Goal: Information Seeking & Learning: Learn about a topic

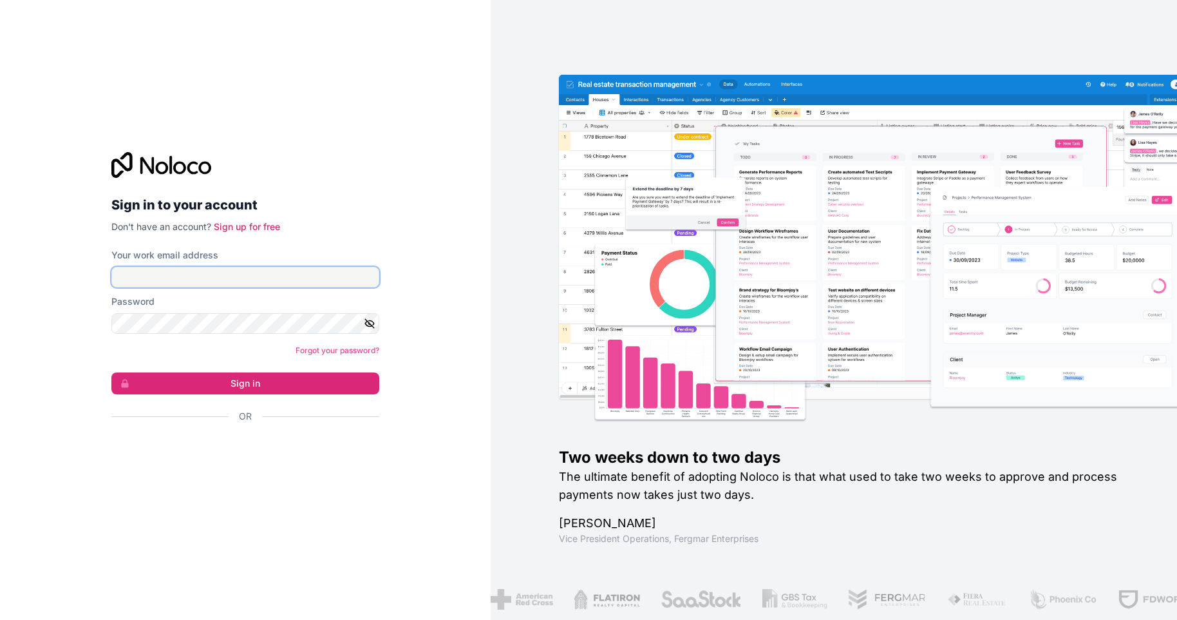
click at [166, 277] on input "Your work email address" at bounding box center [245, 277] width 268 height 21
type input "**********"
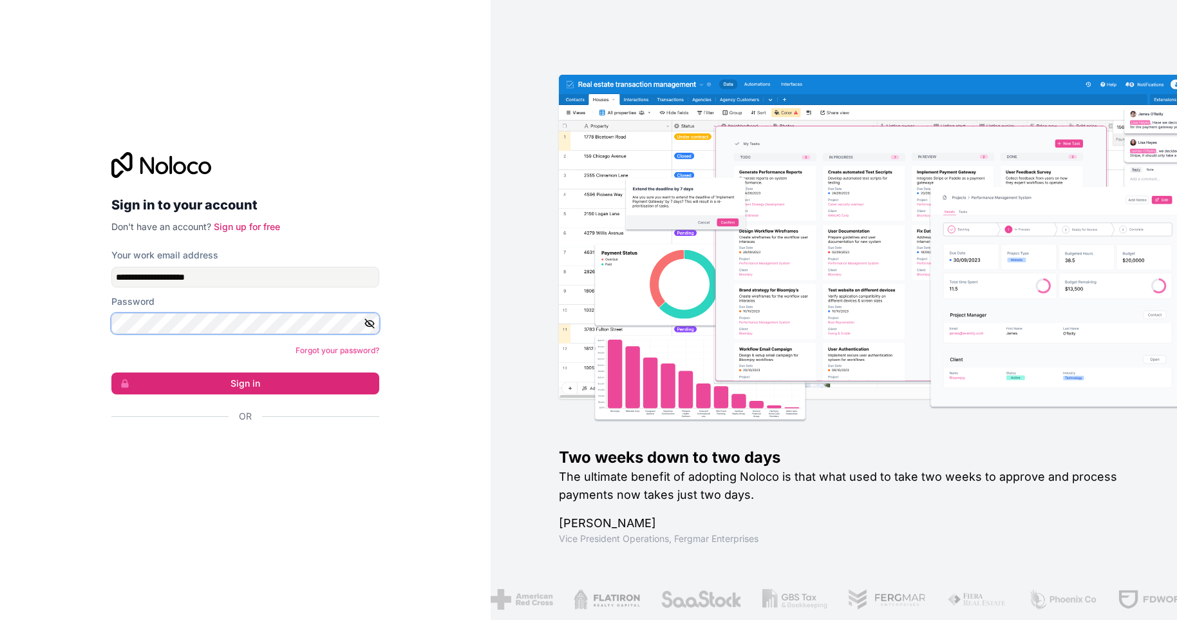
click at [111, 372] on button "Sign in" at bounding box center [245, 383] width 268 height 22
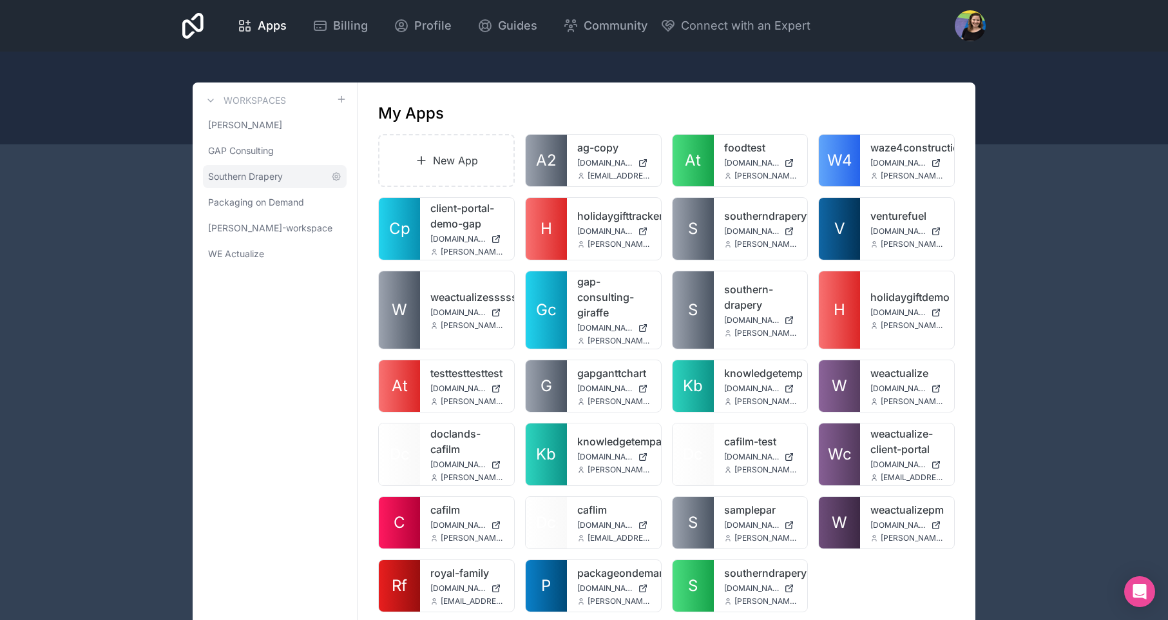
click at [280, 180] on span "Southern Drapery" at bounding box center [245, 176] width 75 height 13
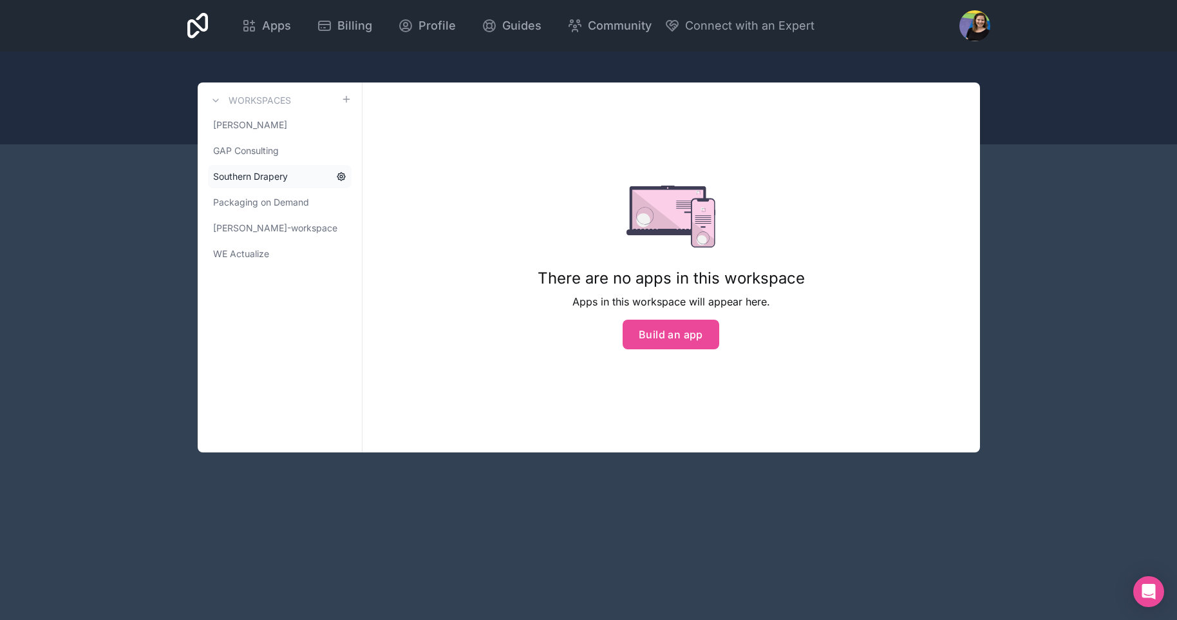
click at [341, 179] on icon at bounding box center [342, 177] width 8 height 8
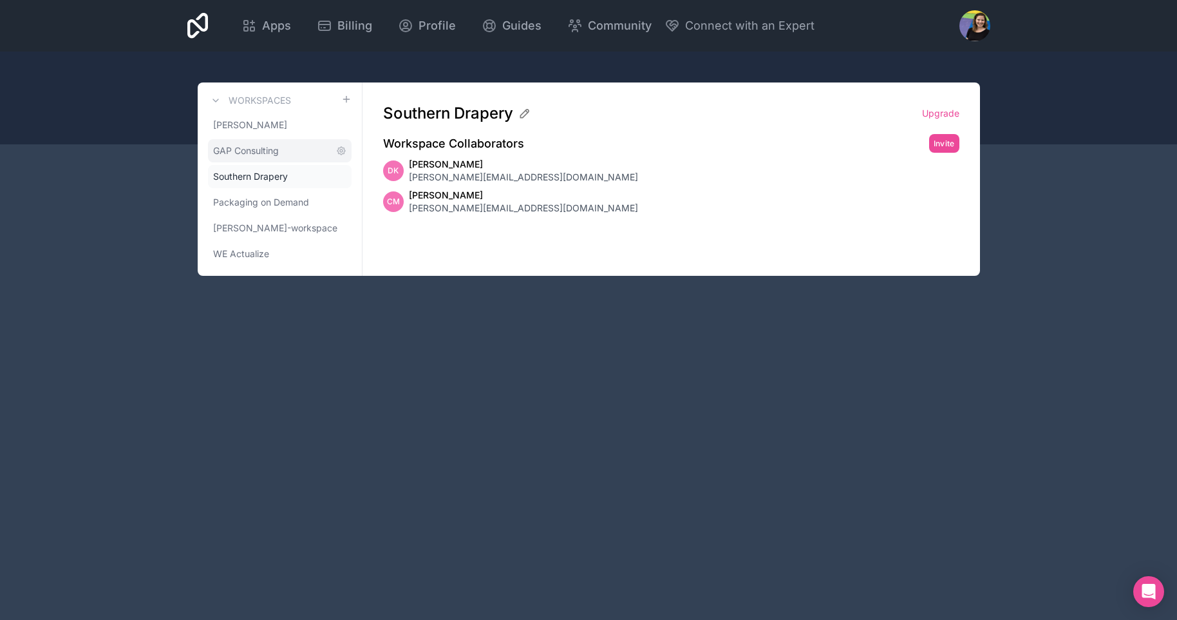
click at [266, 140] on link "GAP Consulting" at bounding box center [280, 150] width 144 height 23
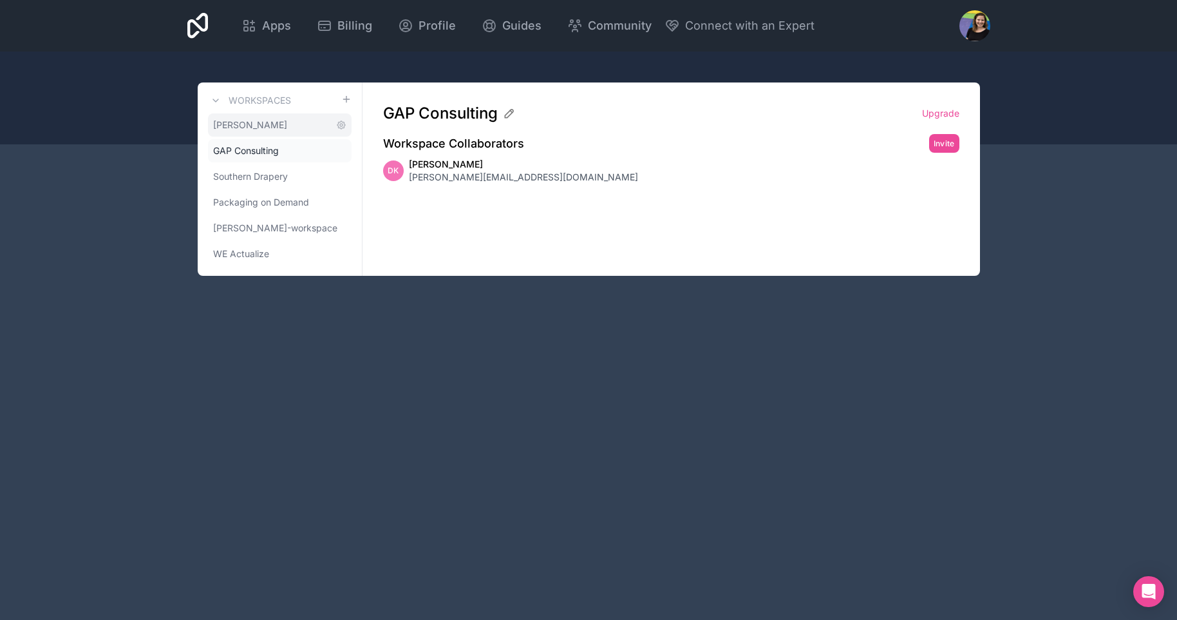
click at [289, 125] on link "[PERSON_NAME]" at bounding box center [280, 124] width 144 height 23
click at [269, 131] on link "[PERSON_NAME]" at bounding box center [280, 124] width 144 height 23
click at [283, 28] on span "Apps" at bounding box center [276, 26] width 29 height 18
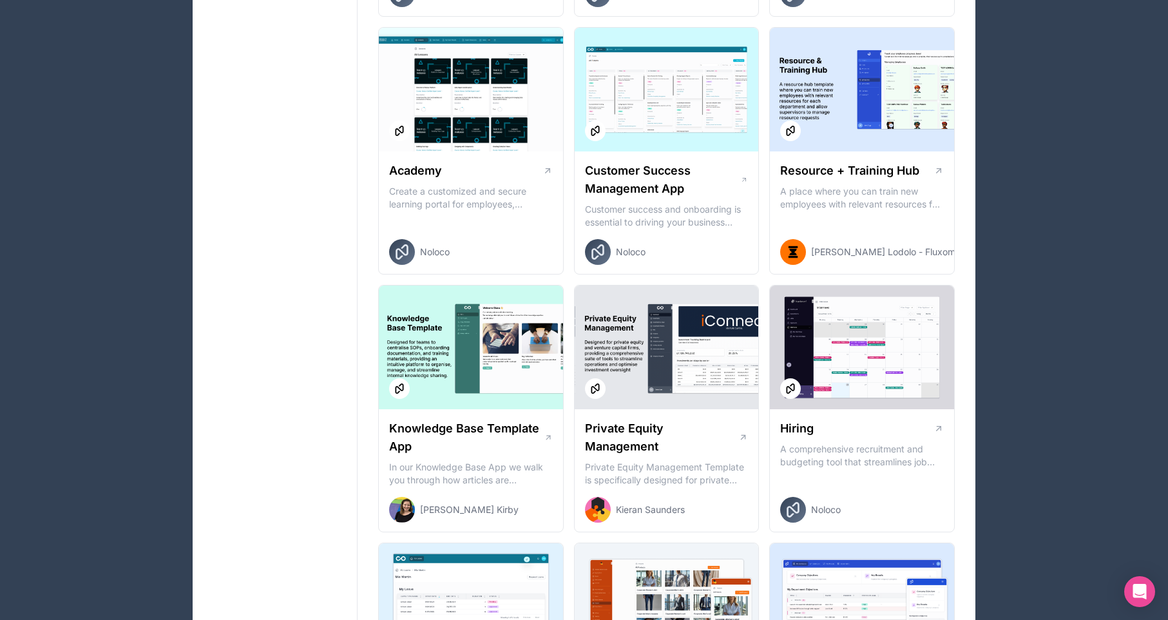
scroll to position [1684, 0]
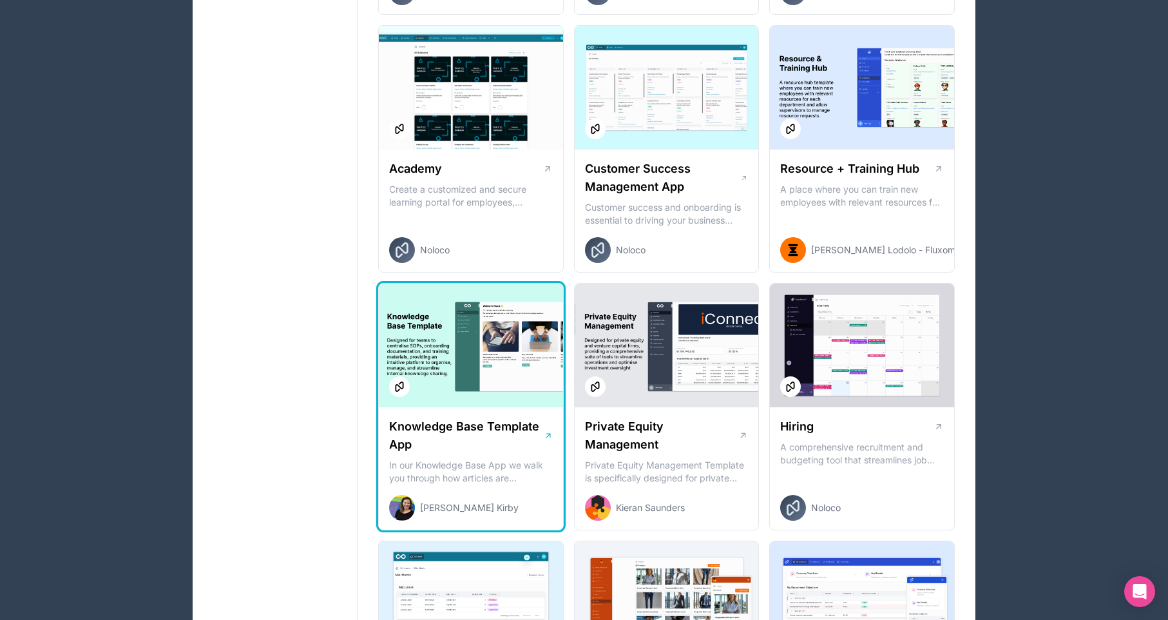
click at [525, 476] on p "In our Knowledge Base App we walk you through how articles are submitted, appro…" at bounding box center [471, 472] width 164 height 26
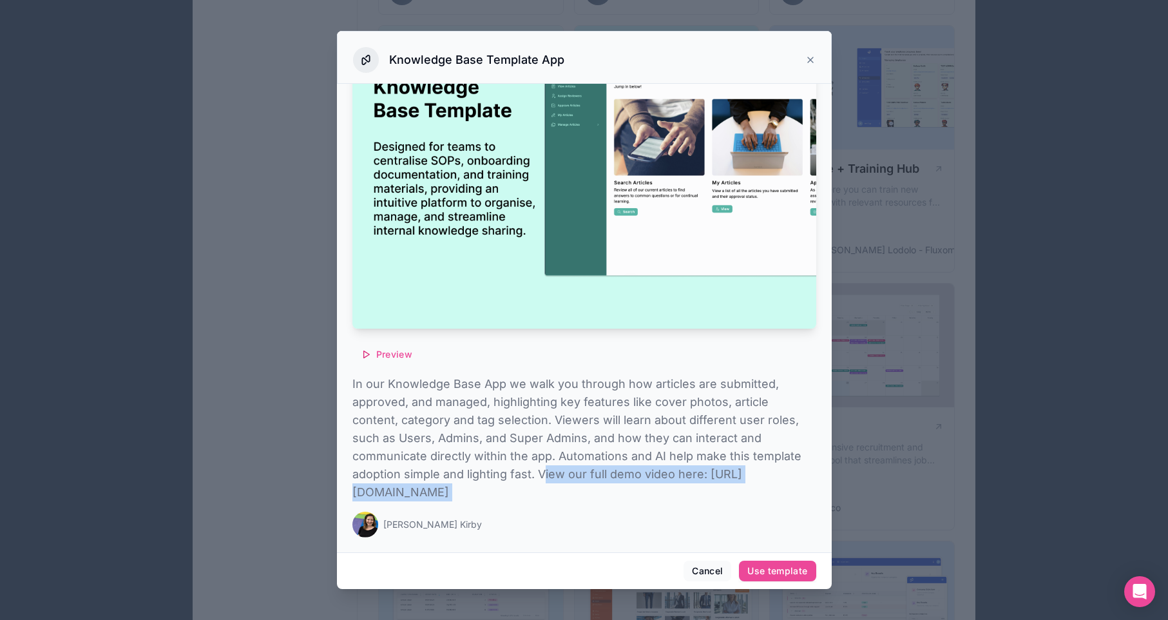
scroll to position [124, 67]
drag, startPoint x: 546, startPoint y: 442, endPoint x: 816, endPoint y: 504, distance: 277.5
click at [816, 504] on div "Preview In our Knowledge Base App we walk you through how articles are submitte…" at bounding box center [584, 318] width 495 height 468
click at [792, 509] on div "Preview In our Knowledge Base App we walk you through how articles are submitte…" at bounding box center [584, 318] width 495 height 468
click at [707, 575] on button "Cancel" at bounding box center [707, 570] width 48 height 21
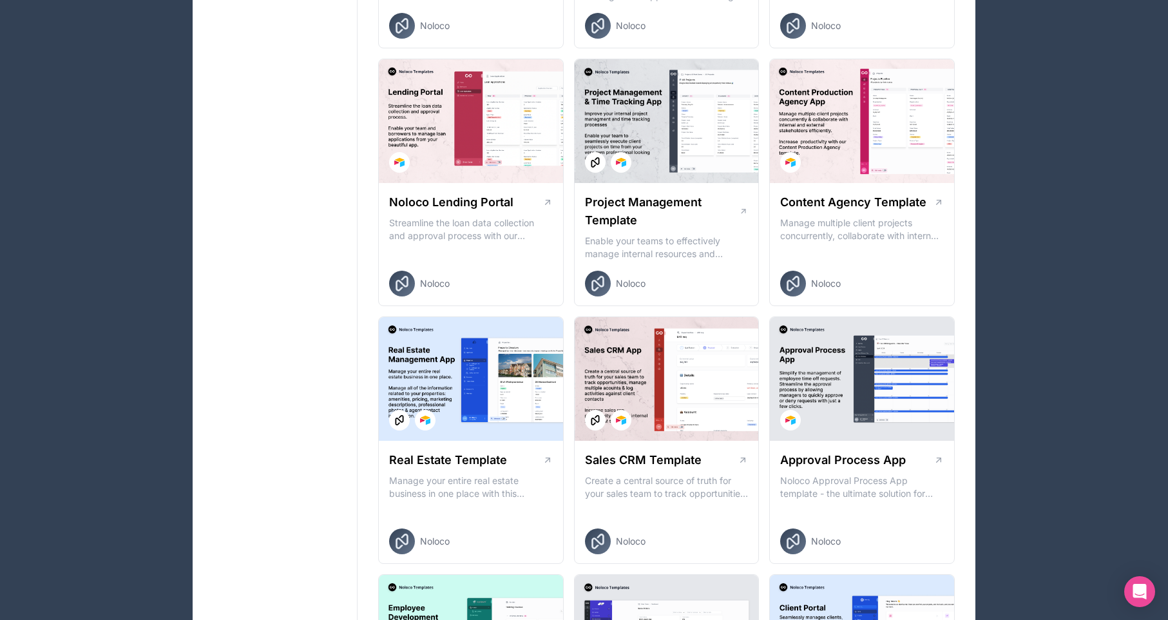
scroll to position [893, 0]
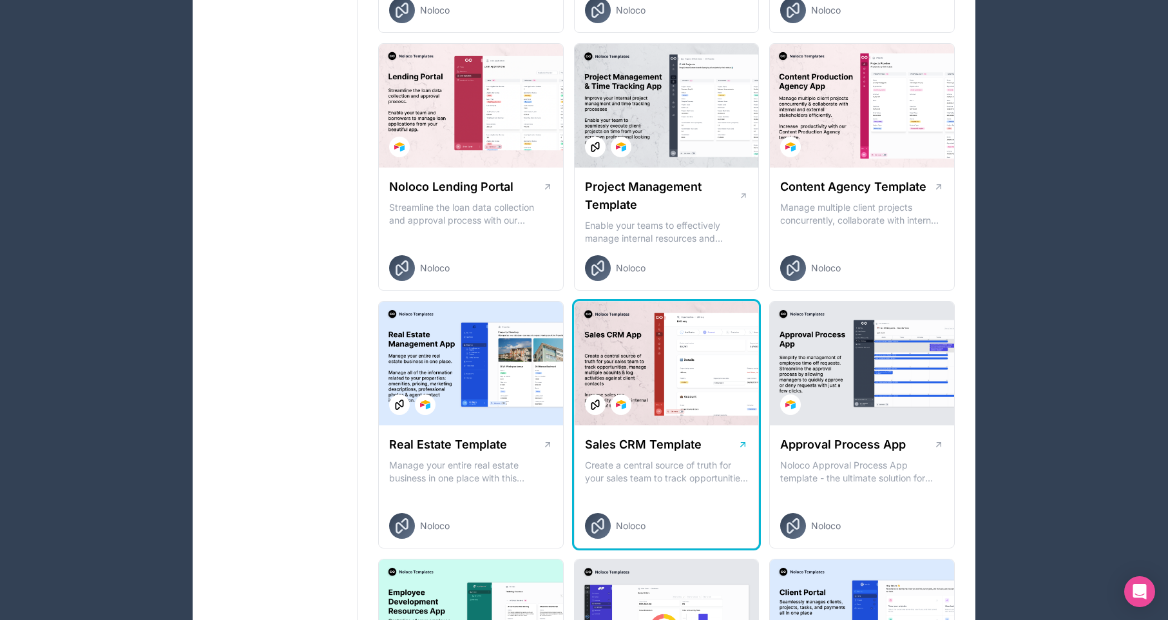
click at [725, 444] on div "Sales CRM Template" at bounding box center [667, 444] width 164 height 18
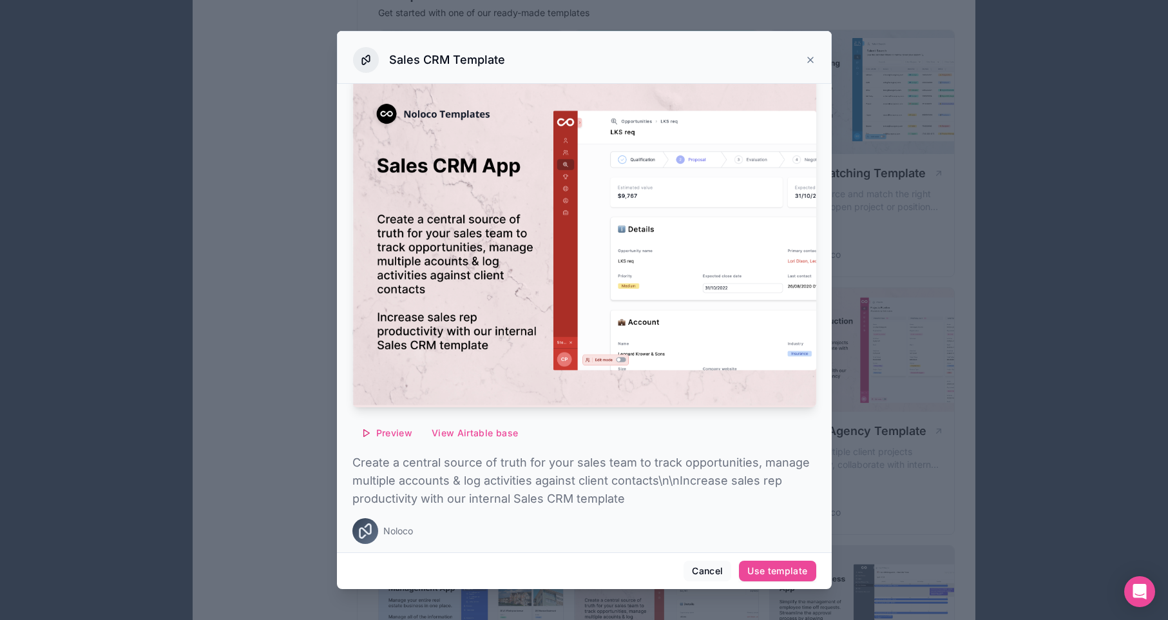
scroll to position [786, 0]
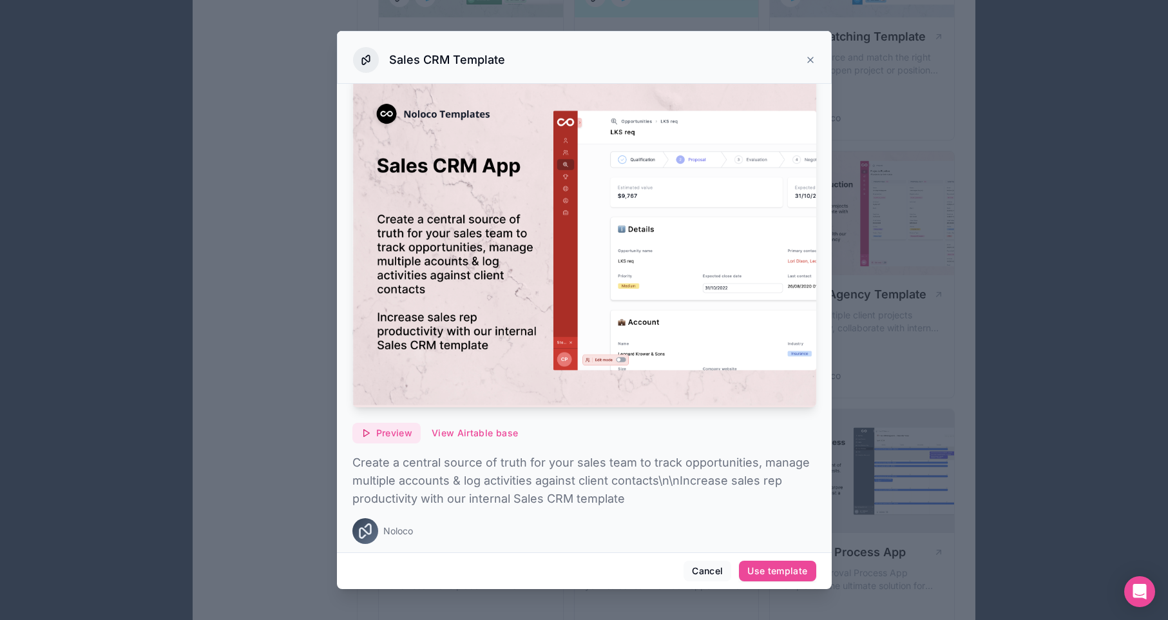
click at [406, 427] on span "Preview" at bounding box center [394, 433] width 36 height 12
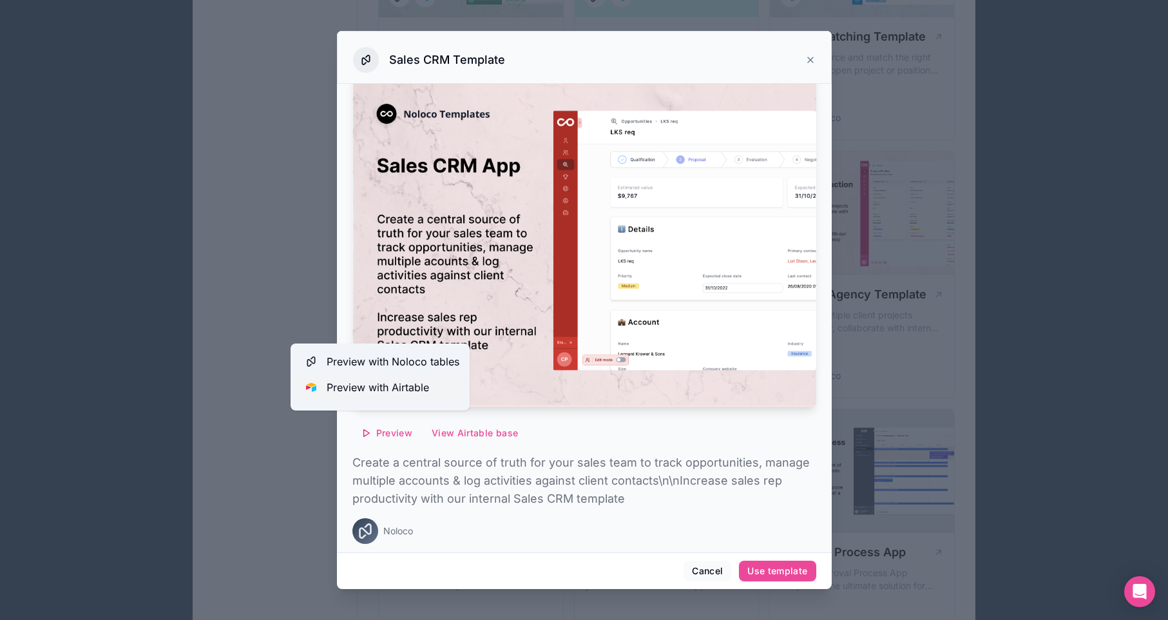
click at [381, 381] on span "Preview with Airtable" at bounding box center [378, 386] width 102 height 15
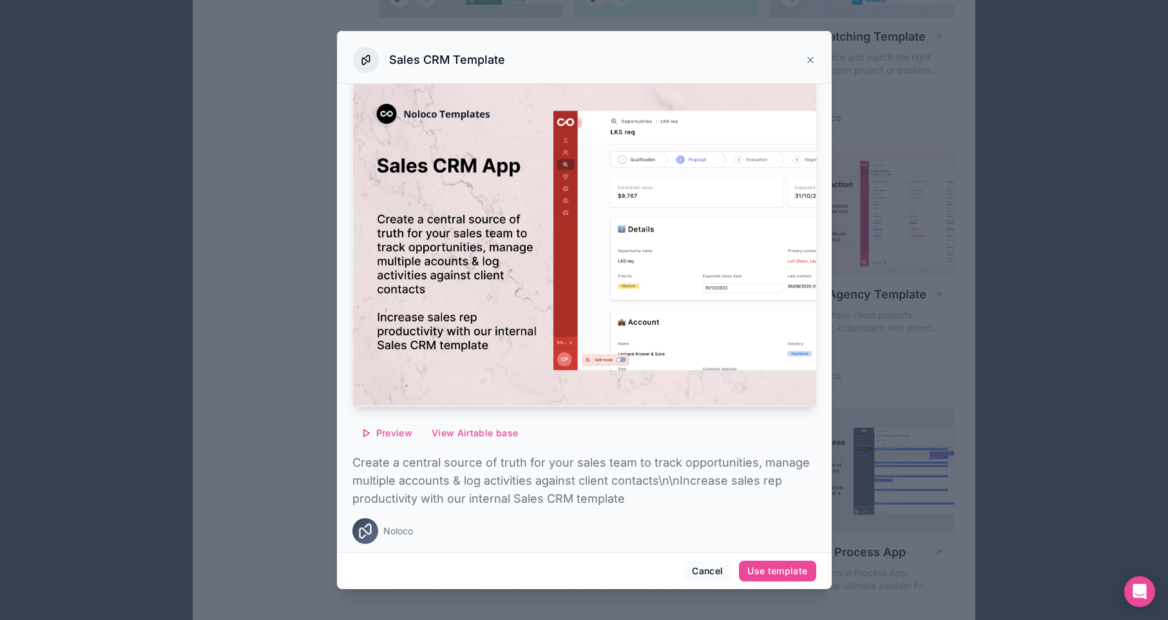
click at [808, 59] on icon at bounding box center [810, 60] width 10 height 10
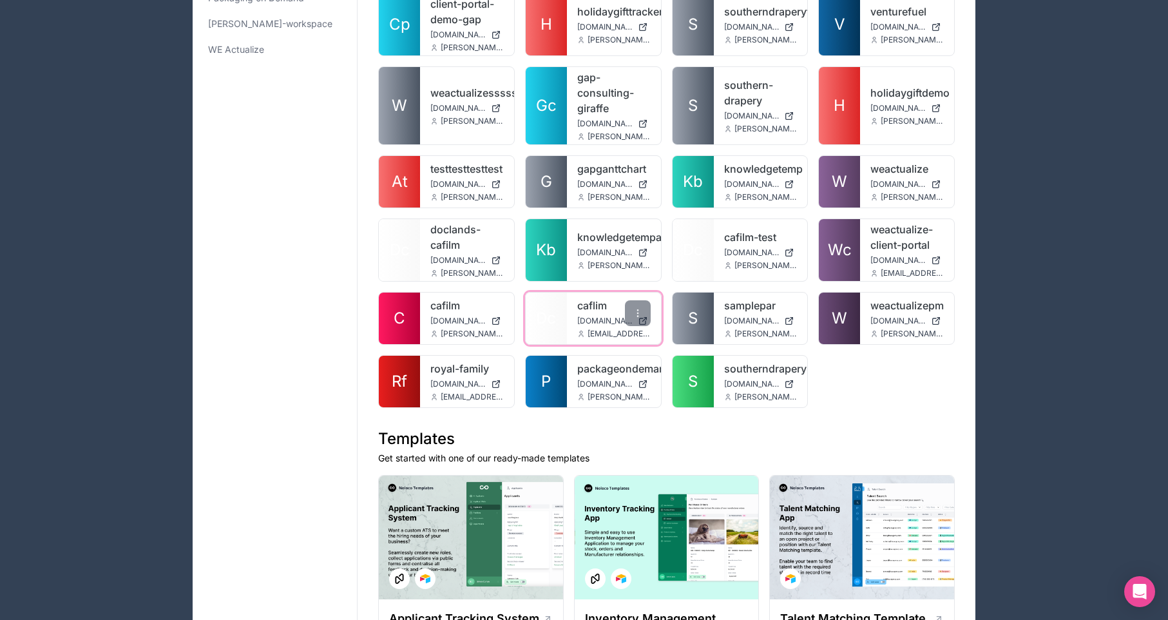
scroll to position [205, 0]
click at [633, 316] on icon at bounding box center [638, 312] width 10 height 10
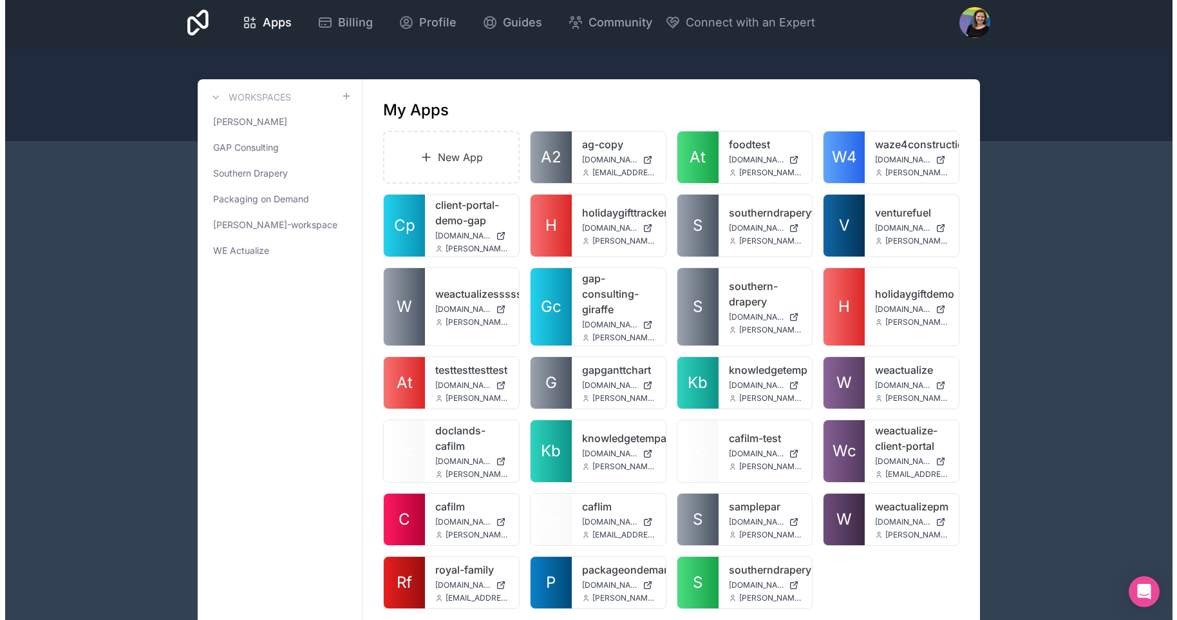
scroll to position [0, 0]
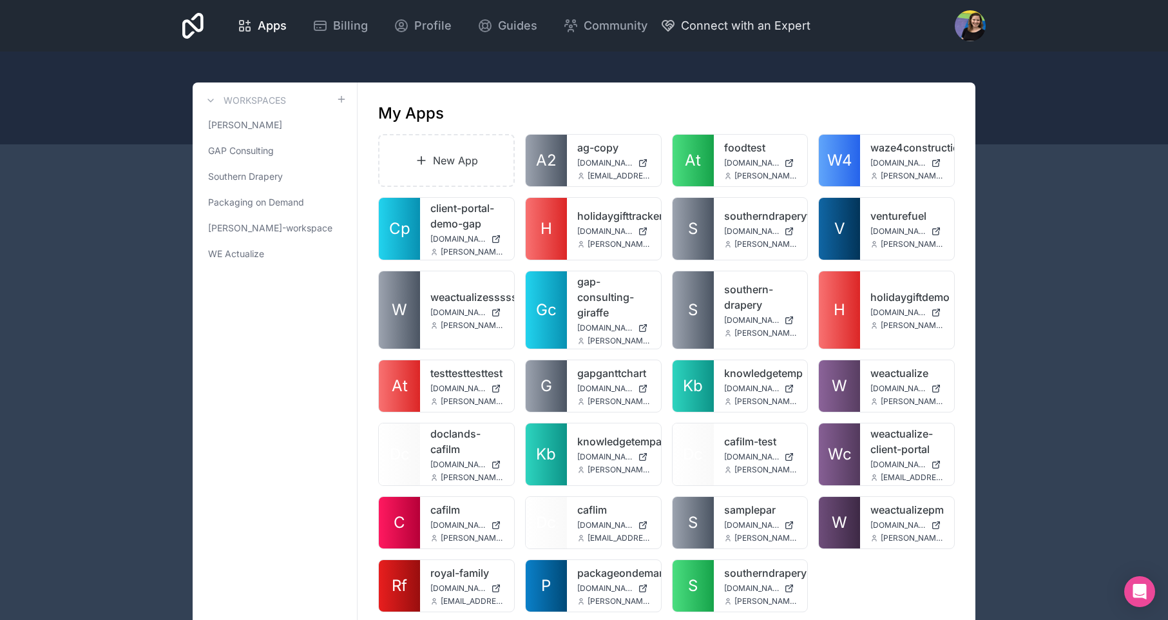
click at [800, 32] on span "Connect with an Expert" at bounding box center [745, 26] width 129 height 18
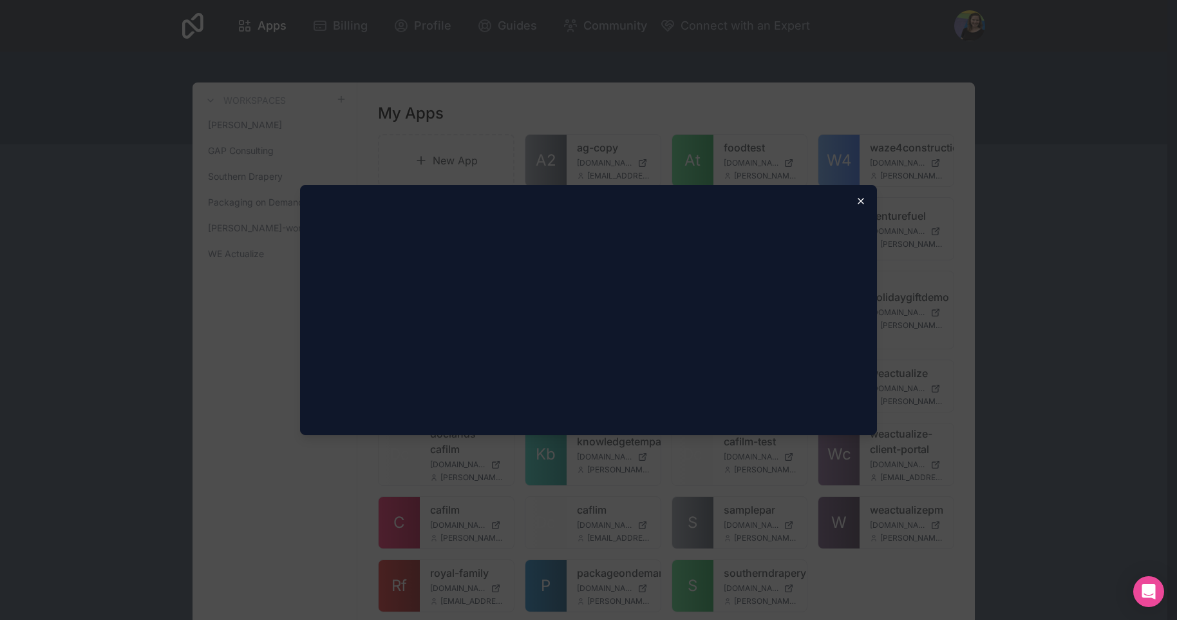
click at [861, 196] on icon "button" at bounding box center [861, 201] width 10 height 10
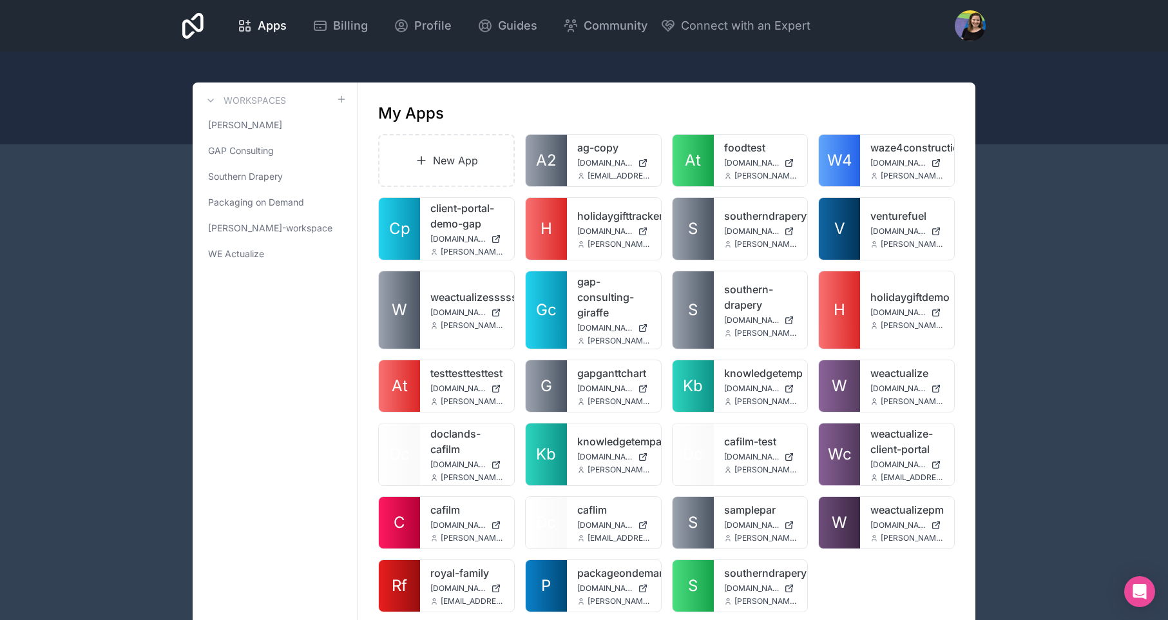
click at [962, 21] on div at bounding box center [970, 25] width 31 height 31
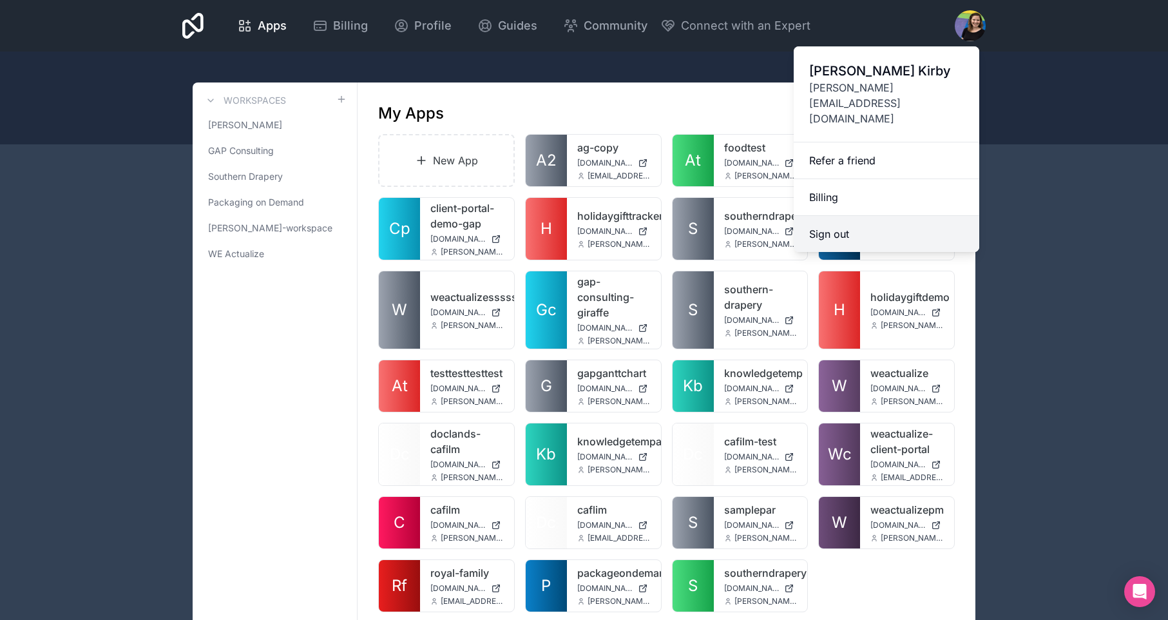
click at [872, 216] on button "Sign out" at bounding box center [887, 234] width 186 height 36
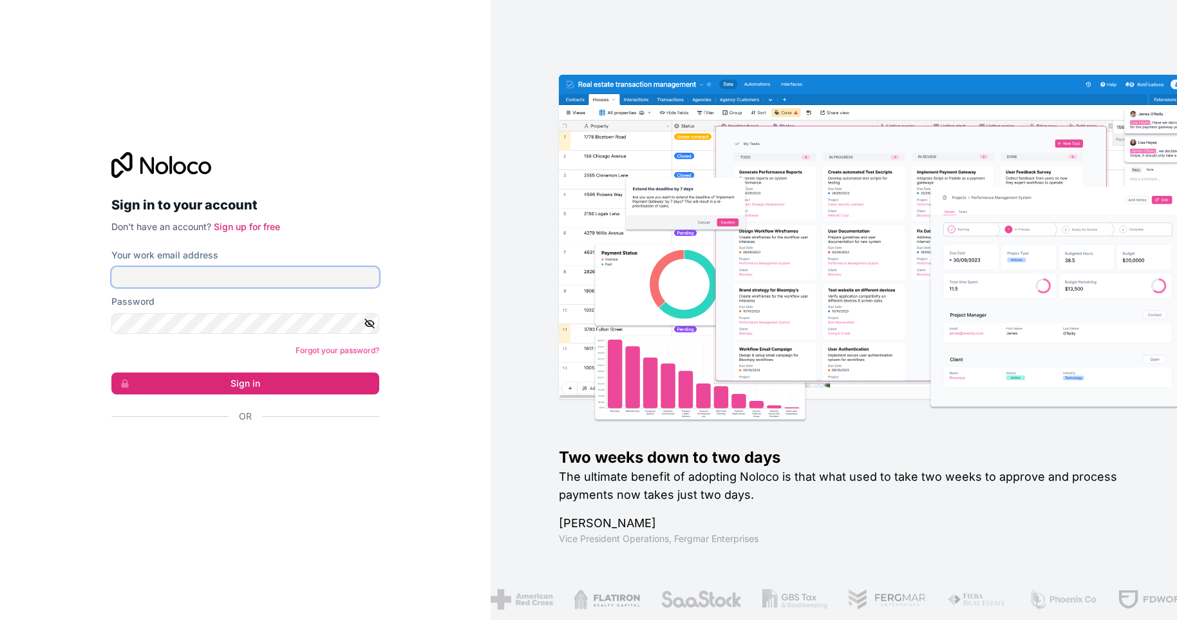
click at [311, 271] on input "Your work email address" at bounding box center [245, 277] width 268 height 21
type input "**********"
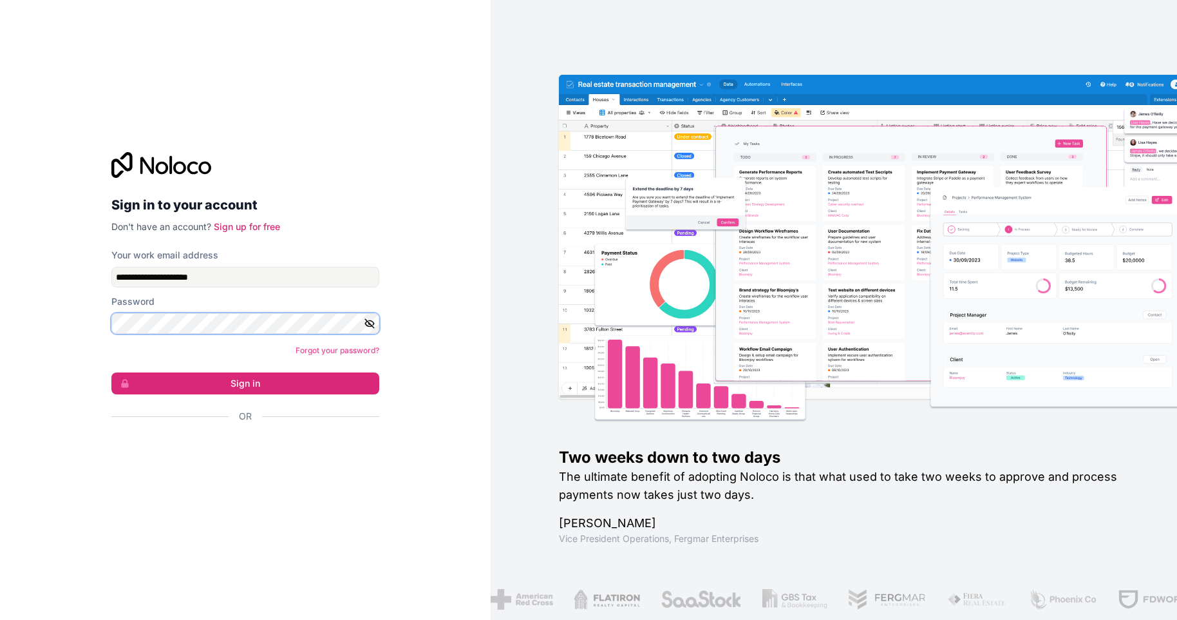
click at [111, 372] on button "Sign in" at bounding box center [245, 383] width 268 height 22
